Goal: Check status: Check status

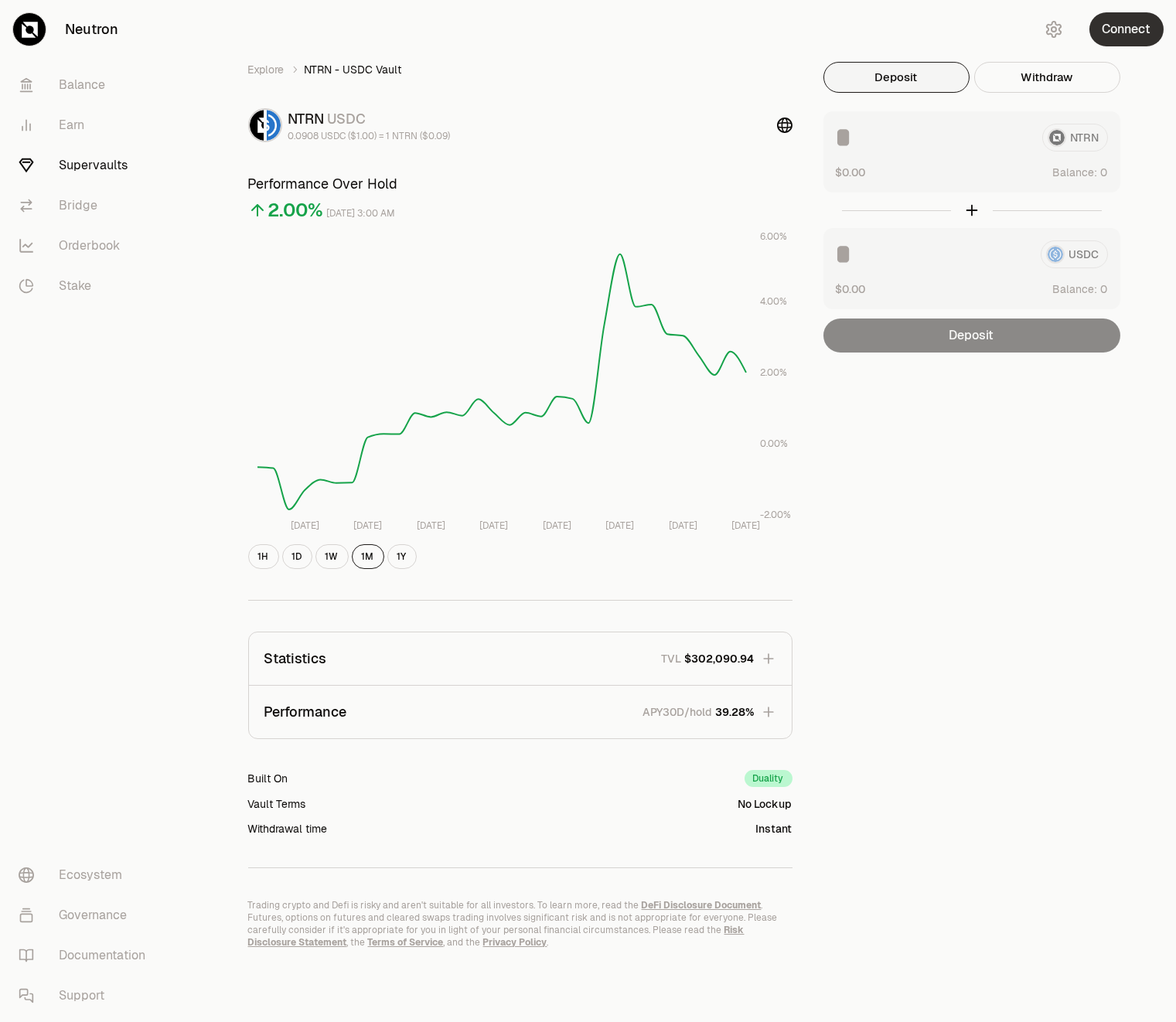
click at [1122, 40] on button "Connect" at bounding box center [1127, 29] width 74 height 34
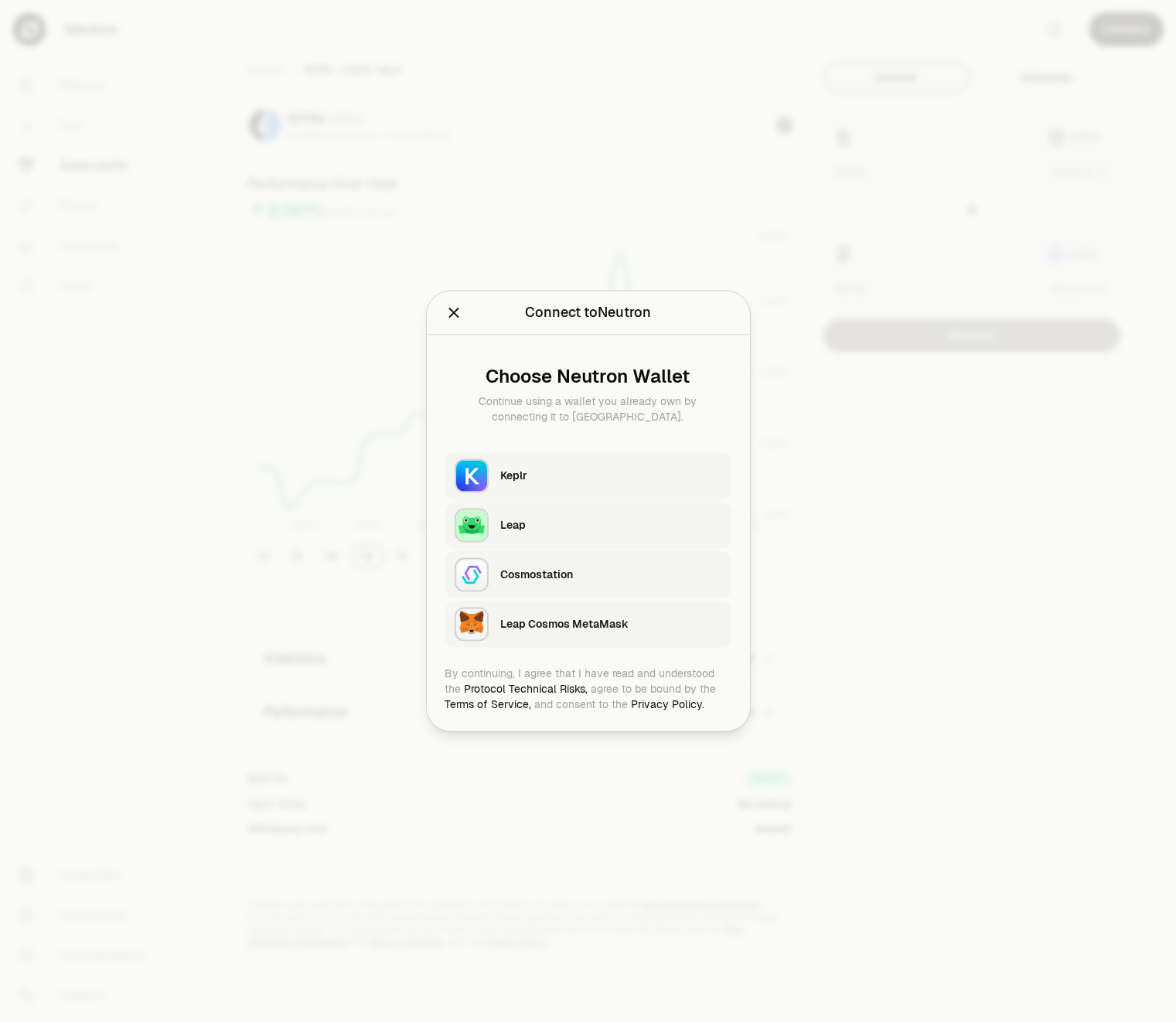
click at [555, 474] on div "Keplr" at bounding box center [611, 476] width 221 height 16
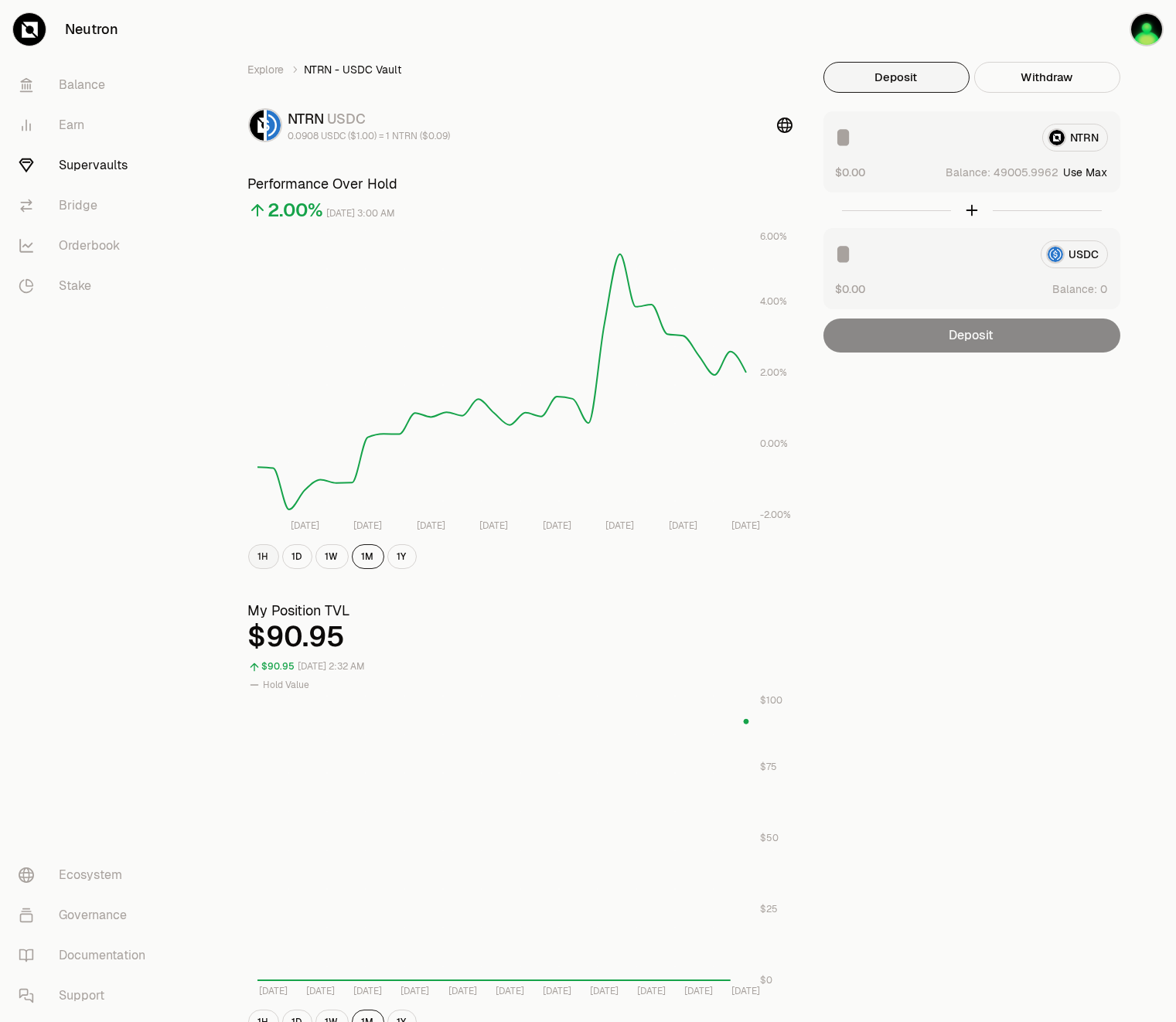
click at [261, 566] on button "1H" at bounding box center [263, 557] width 31 height 25
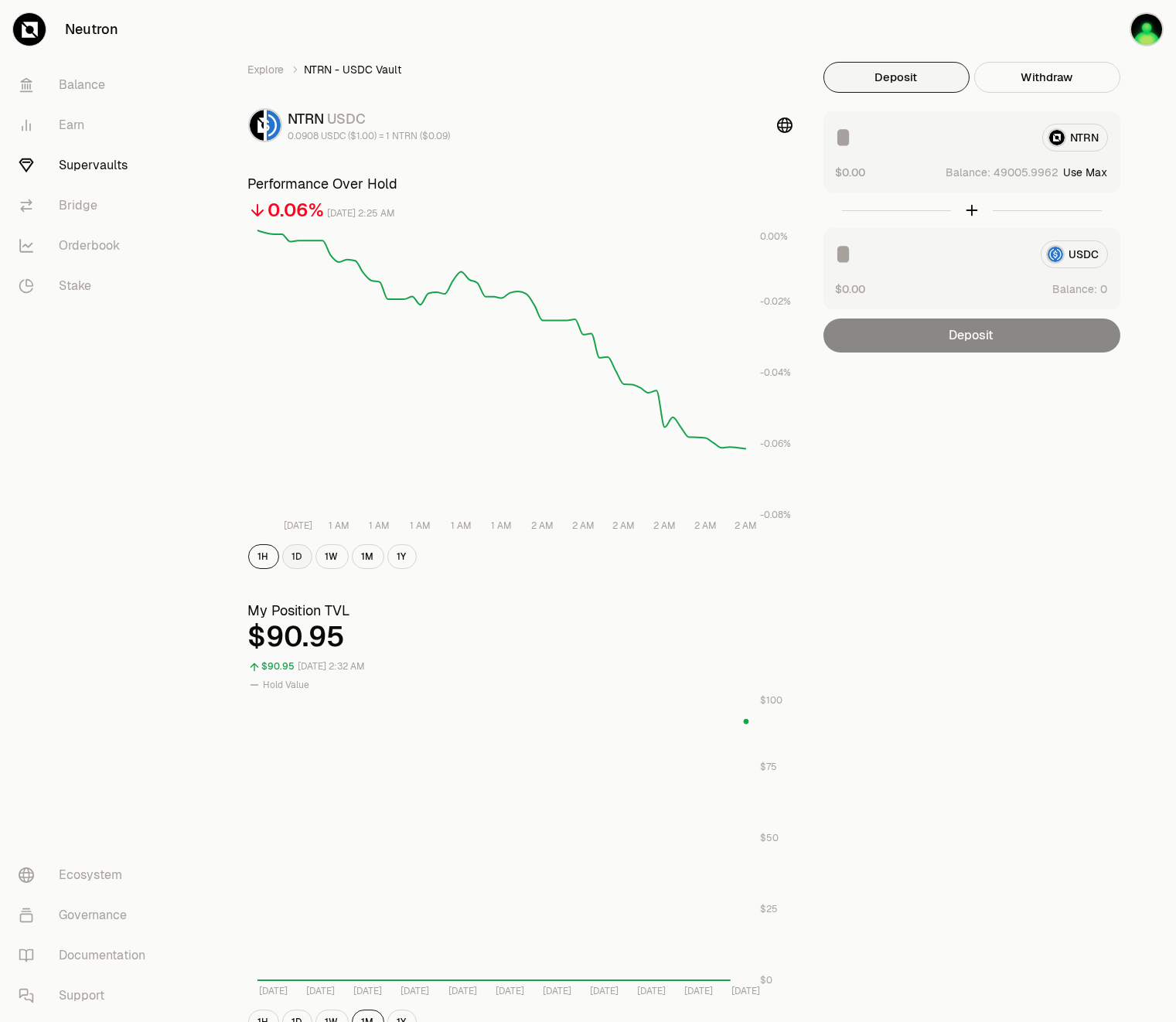
click at [291, 560] on button "1D" at bounding box center [297, 557] width 30 height 25
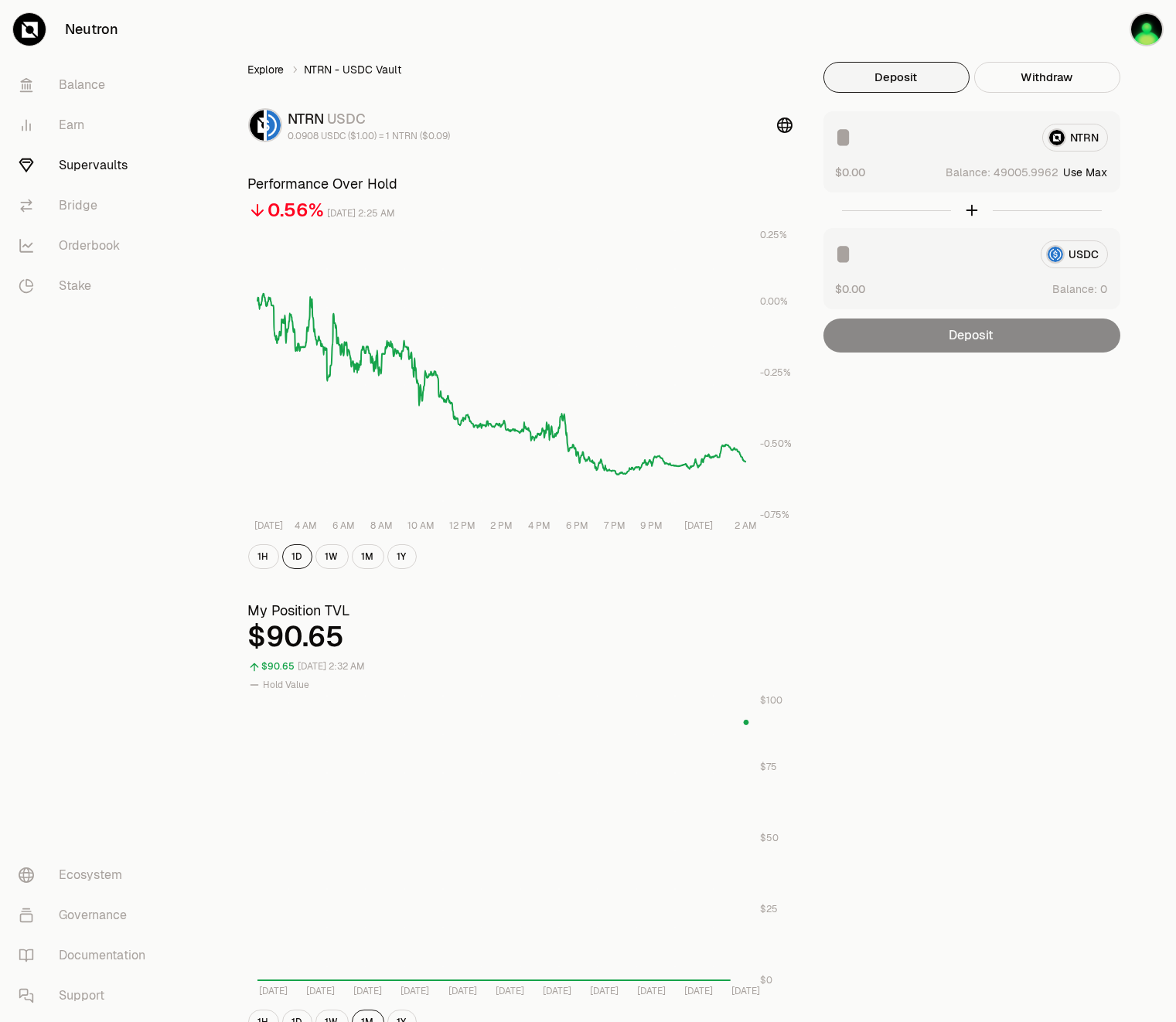
click at [265, 63] on link "Explore" at bounding box center [266, 69] width 37 height 16
